Goal: Information Seeking & Learning: Learn about a topic

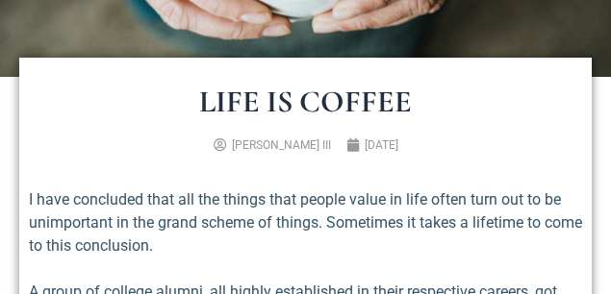
scroll to position [416, 0]
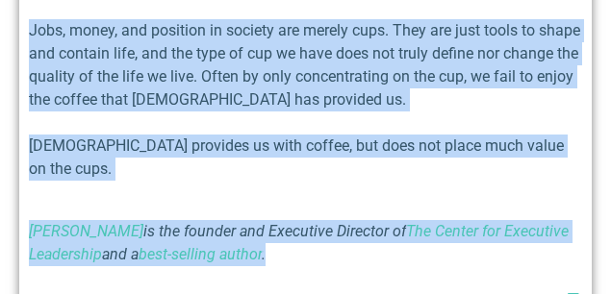
drag, startPoint x: 191, startPoint y: 100, endPoint x: 514, endPoint y: 292, distance: 376.0
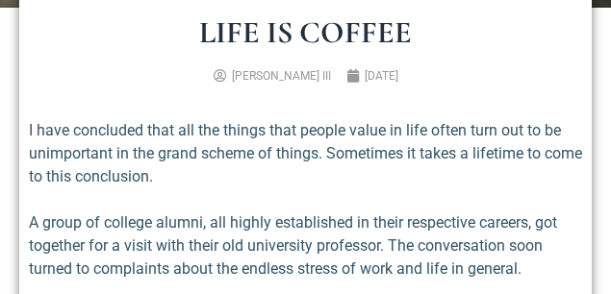
scroll to position [422, 0]
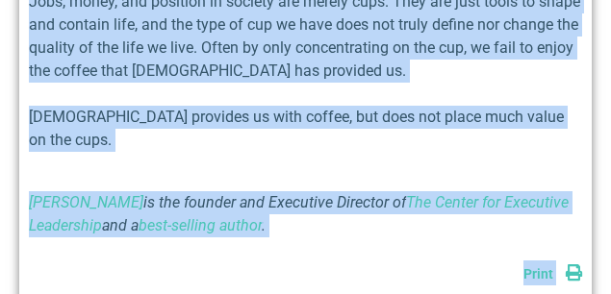
drag, startPoint x: 169, startPoint y: 89, endPoint x: 379, endPoint y: 288, distance: 289.1
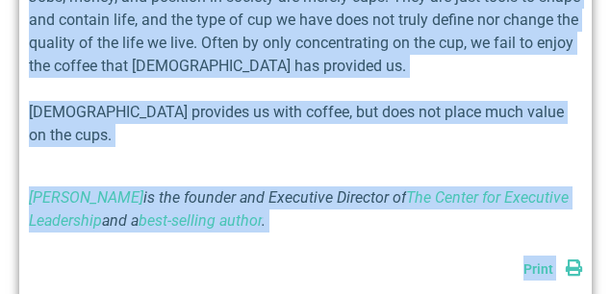
copy div "Lore ip Dolors Ametcon A. Elitsed DOE Temporinc 55, 9752 U labo etdolorem aliq …"
drag, startPoint x: 507, startPoint y: 73, endPoint x: 523, endPoint y: 71, distance: 16.5
click at [523, 71] on p "Jobs, money, and position in society are merely cups. They are just tools to sh…" at bounding box center [305, 32] width 553 height 92
click at [551, 191] on p "[PERSON_NAME] is the founder and Executive Director of The Center for Executive…" at bounding box center [305, 210] width 553 height 46
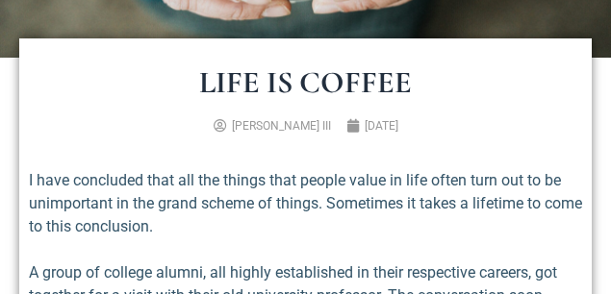
scroll to position [411, 0]
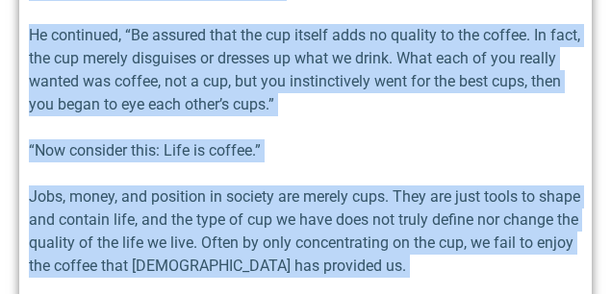
drag, startPoint x: 184, startPoint y: 92, endPoint x: 486, endPoint y: 290, distance: 361.1
click at [486, 290] on div "Life is Coffee [PERSON_NAME] III [DATE] I have concluded that all the things th…" at bounding box center [305, 2] width 572 height 1140
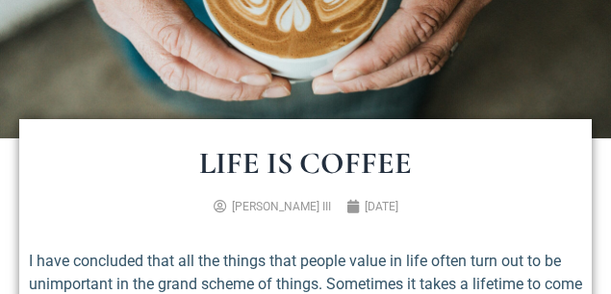
scroll to position [356, 0]
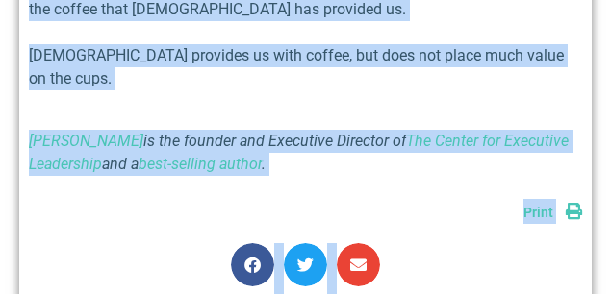
drag, startPoint x: 179, startPoint y: 155, endPoint x: 556, endPoint y: 292, distance: 401.2
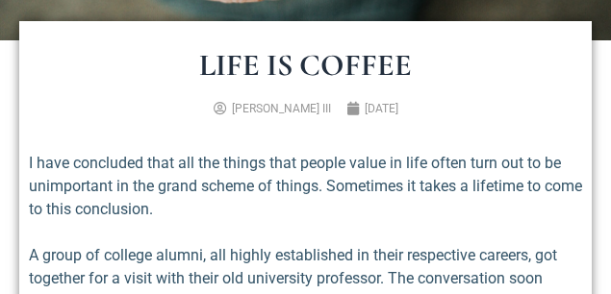
scroll to position [472, 0]
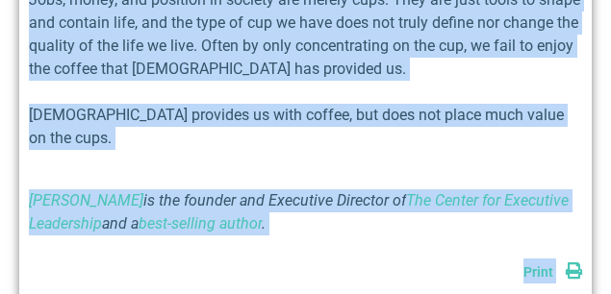
drag, startPoint x: 188, startPoint y: 36, endPoint x: 505, endPoint y: 289, distance: 406.4
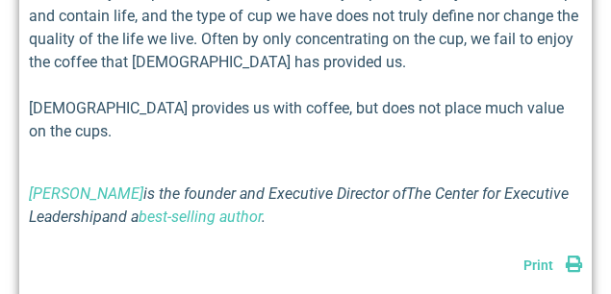
click at [491, 185] on link "The Center for Executive Leadership" at bounding box center [298, 205] width 539 height 41
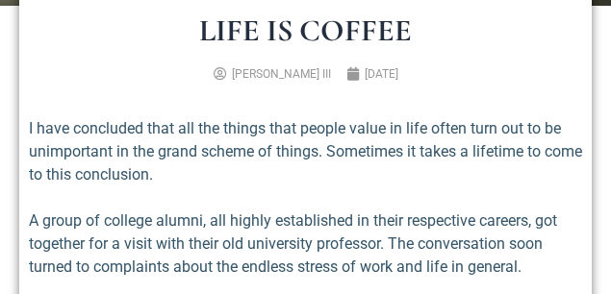
scroll to position [479, 0]
